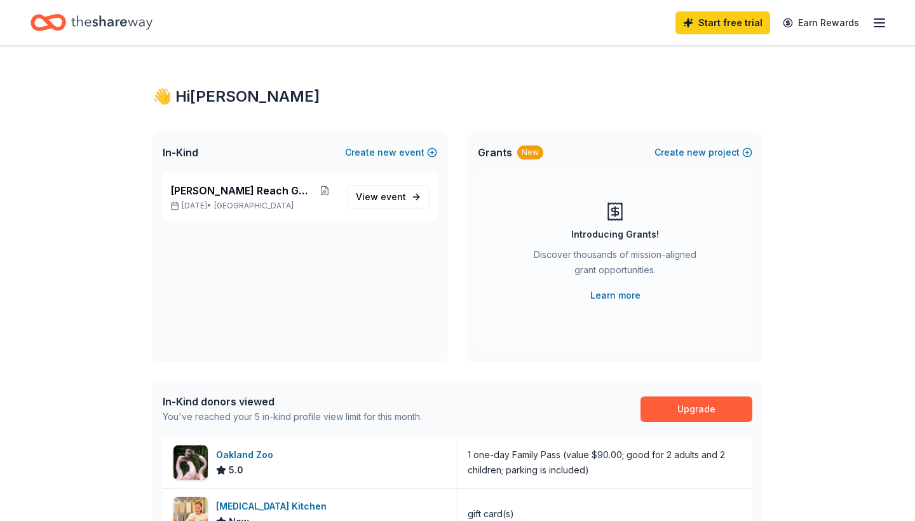
click at [881, 23] on line "button" at bounding box center [879, 23] width 10 height 0
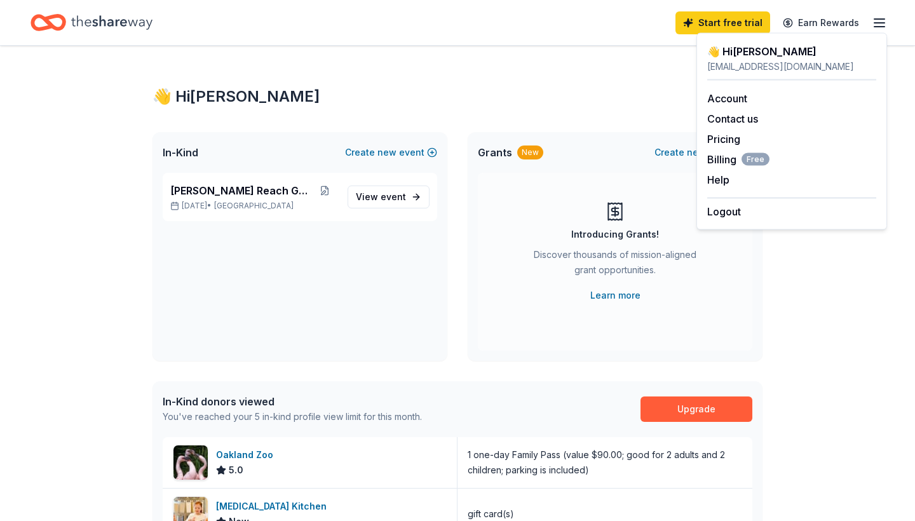
click at [740, 58] on div "👋 Hi [PERSON_NAME]" at bounding box center [791, 51] width 169 height 15
click at [232, 314] on div "Tabitha Reach Gala Oct 04, 2025 • SF Bay Area View event" at bounding box center [299, 267] width 295 height 188
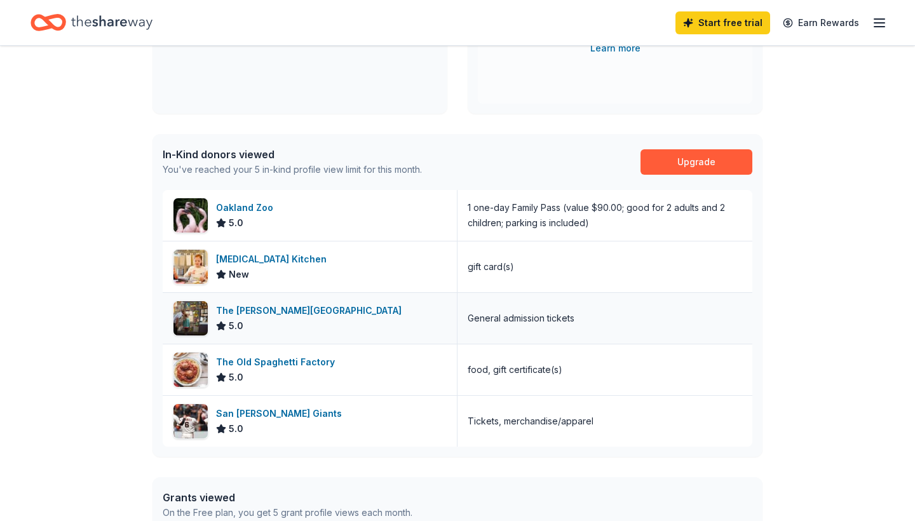
scroll to position [248, 0]
click at [301, 308] on div "The [PERSON_NAME][GEOGRAPHIC_DATA]" at bounding box center [311, 309] width 191 height 15
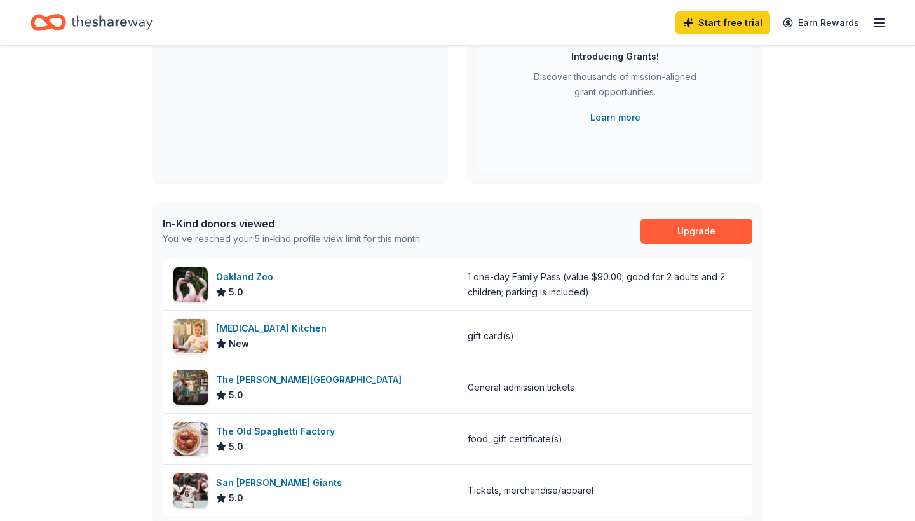
scroll to position [188, 0]
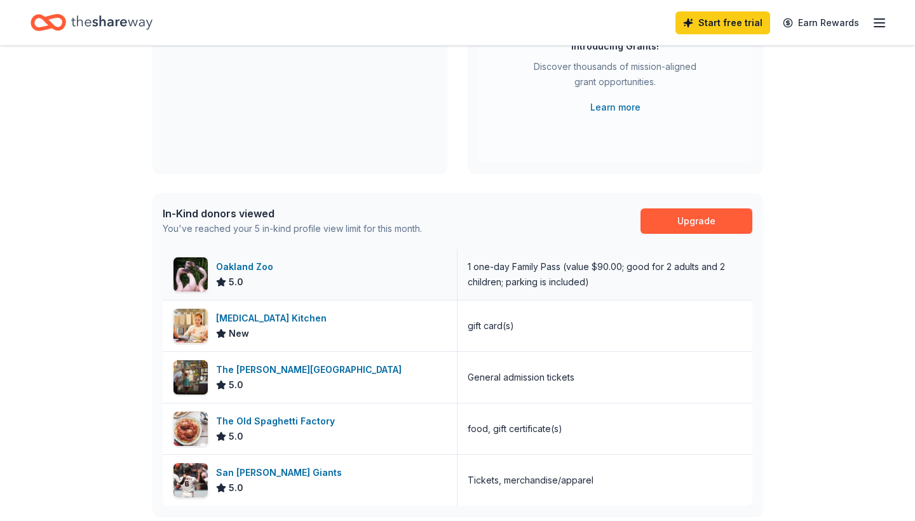
click at [543, 269] on div "1 one-day Family Pass (value $90.00; good for 2 adults and 2 children; parking …" at bounding box center [605, 274] width 274 height 30
click at [248, 266] on div "Oakland Zoo" at bounding box center [247, 266] width 62 height 15
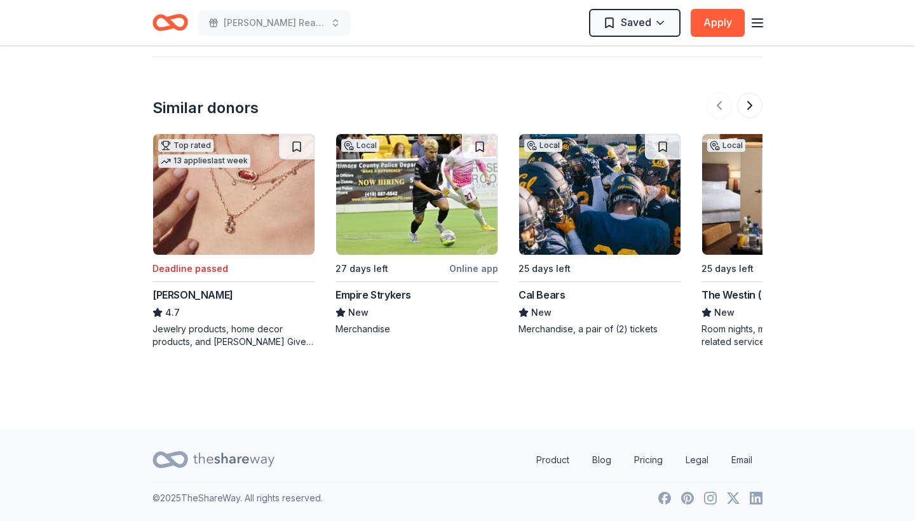
scroll to position [1594, 0]
click at [213, 339] on div "Jewelry products, home decor products, and Kendra Gives Back event in-store or …" at bounding box center [233, 335] width 163 height 25
